Goal: Task Accomplishment & Management: Use online tool/utility

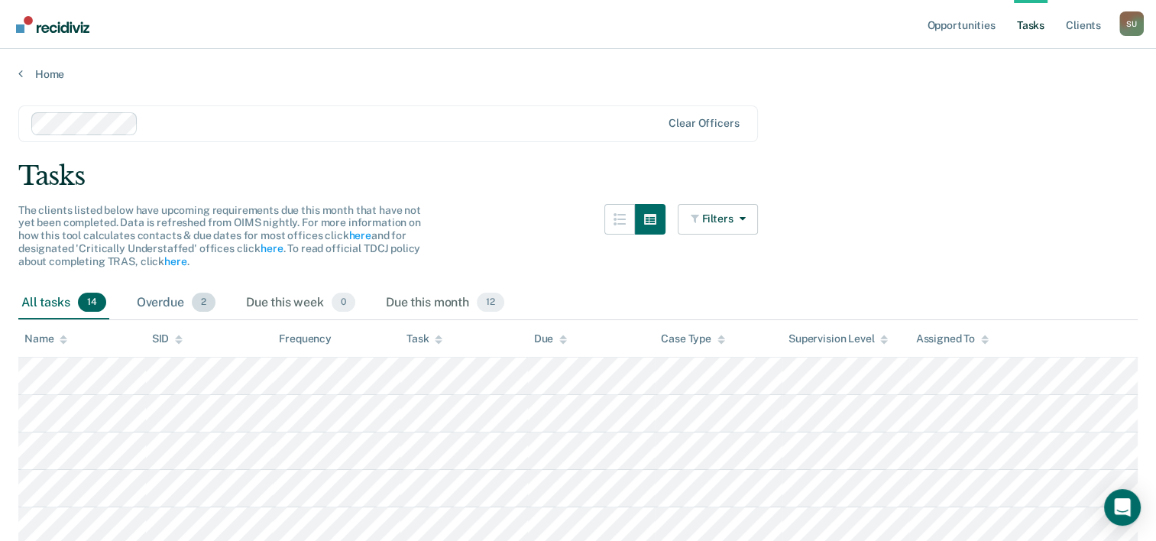
click at [174, 303] on div "Overdue 2" at bounding box center [176, 303] width 85 height 34
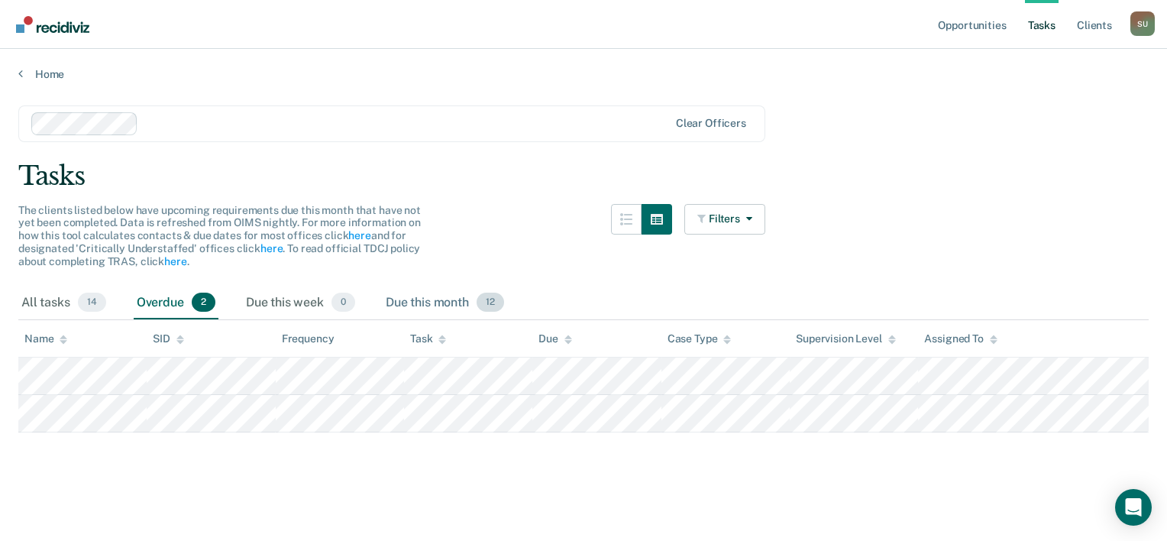
click at [435, 306] on div "Due this month 12" at bounding box center [445, 303] width 125 height 34
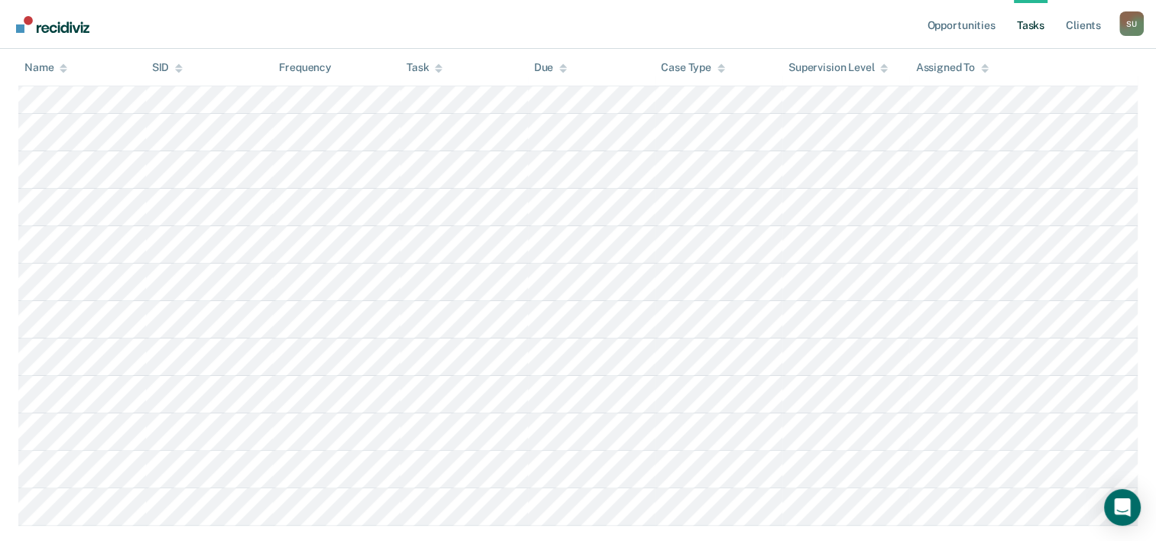
scroll to position [306, 0]
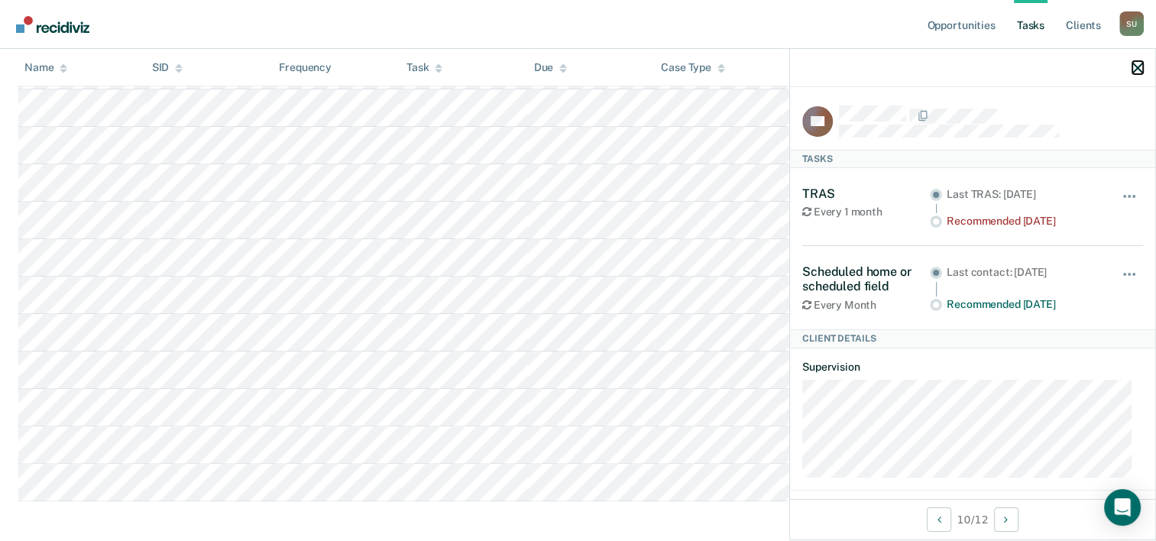
click at [1134, 69] on icon "button" at bounding box center [1137, 68] width 11 height 11
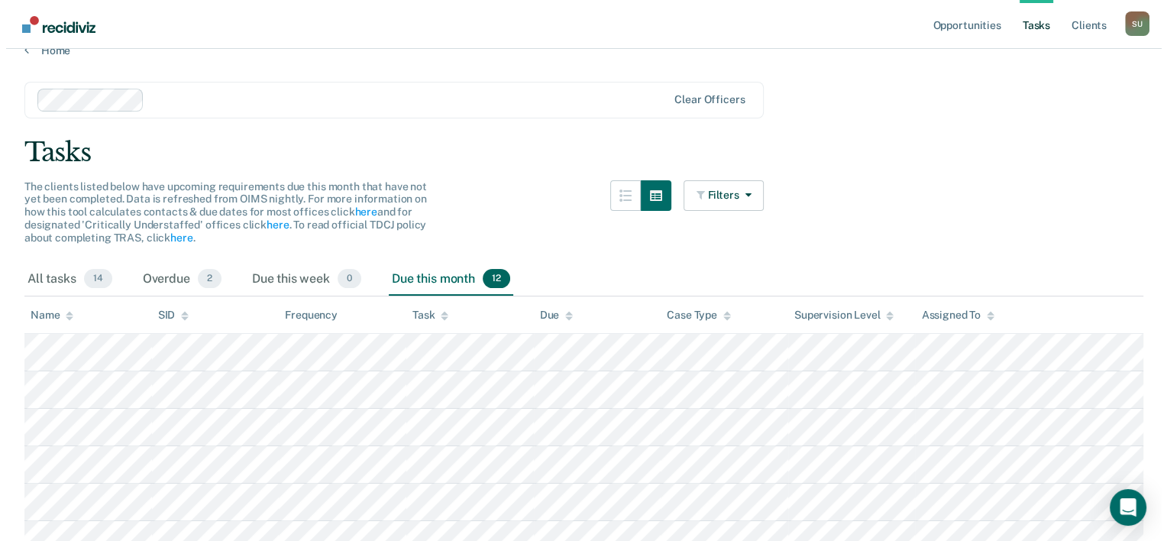
scroll to position [0, 0]
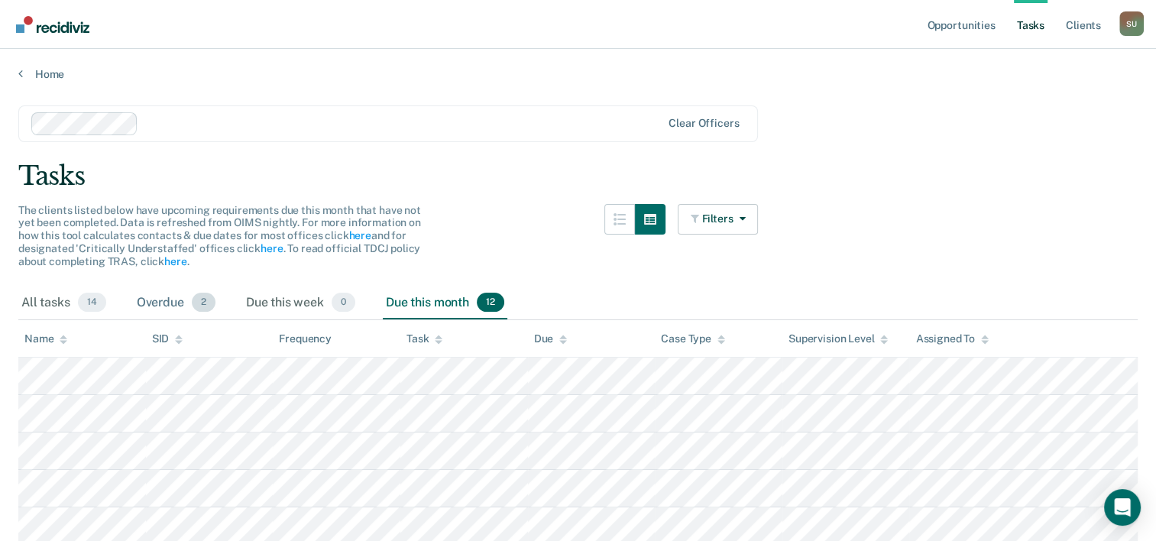
click at [173, 298] on div "Overdue 2" at bounding box center [176, 303] width 85 height 34
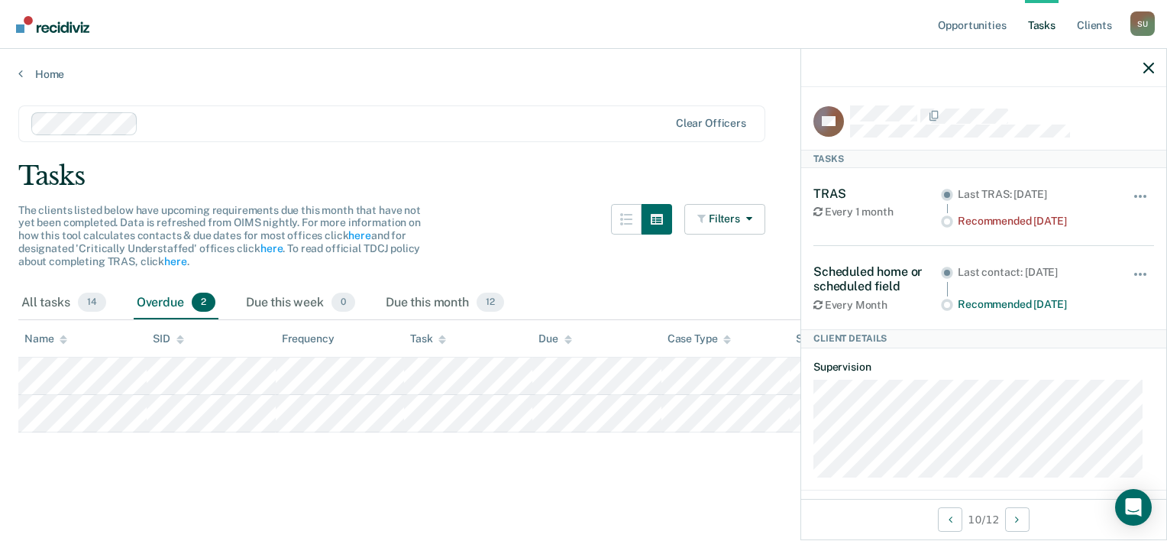
click at [503, 208] on div "The clients listed below have upcoming requirements due this month that have no…" at bounding box center [391, 245] width 747 height 83
click at [1148, 66] on icon "button" at bounding box center [1149, 68] width 11 height 11
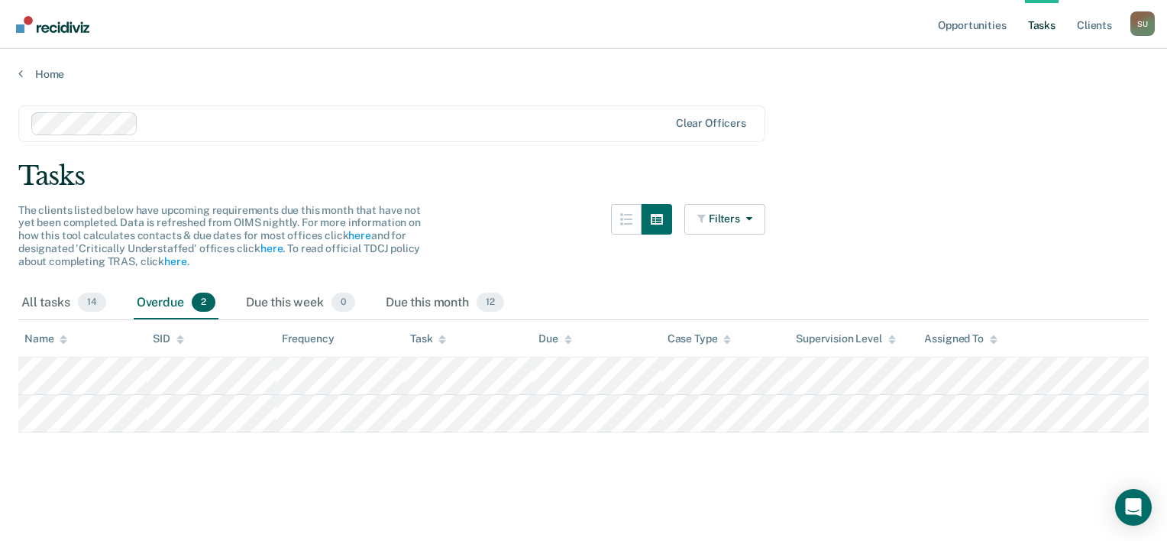
click at [503, 153] on main "Clear officers Tasks The clients listed below have upcoming requirements due th…" at bounding box center [583, 308] width 1167 height 455
click at [491, 235] on div "The clients listed below have upcoming requirements due this month that have no…" at bounding box center [391, 245] width 747 height 83
